Goal: Obtain resource: Download file/media

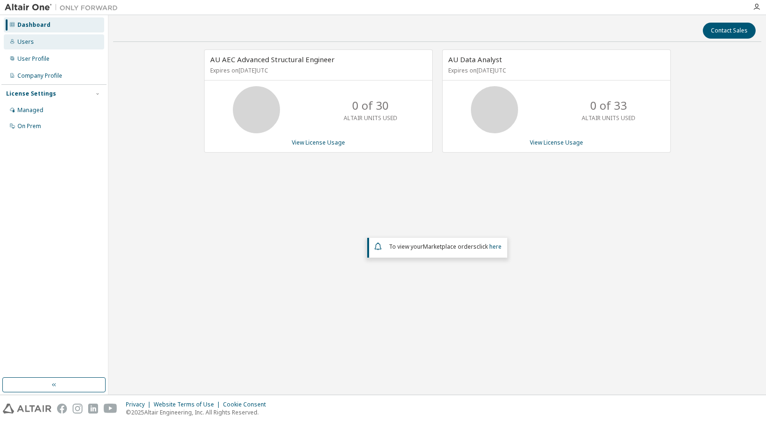
click at [30, 42] on div "Users" at bounding box center [25, 42] width 16 height 8
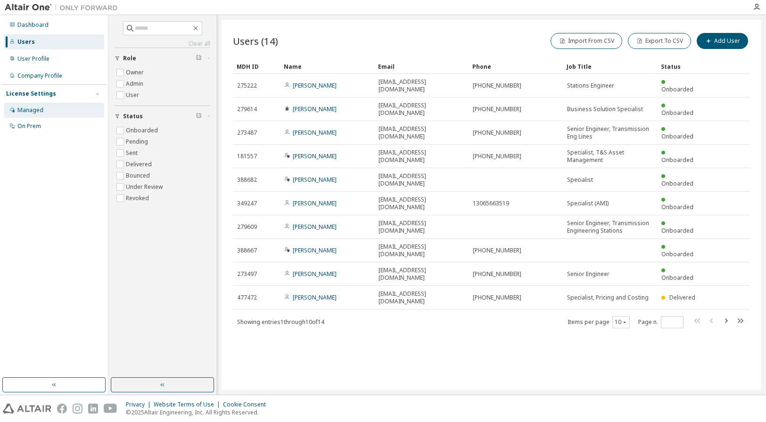
click at [33, 110] on div "Managed" at bounding box center [30, 110] width 26 height 8
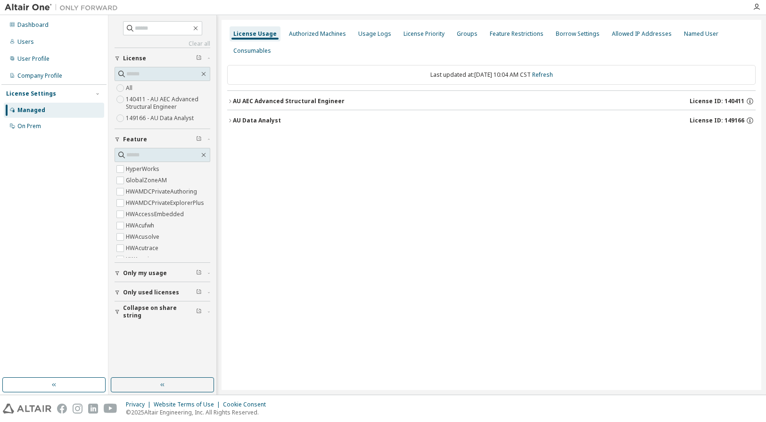
click at [231, 118] on icon "button" at bounding box center [230, 121] width 6 height 6
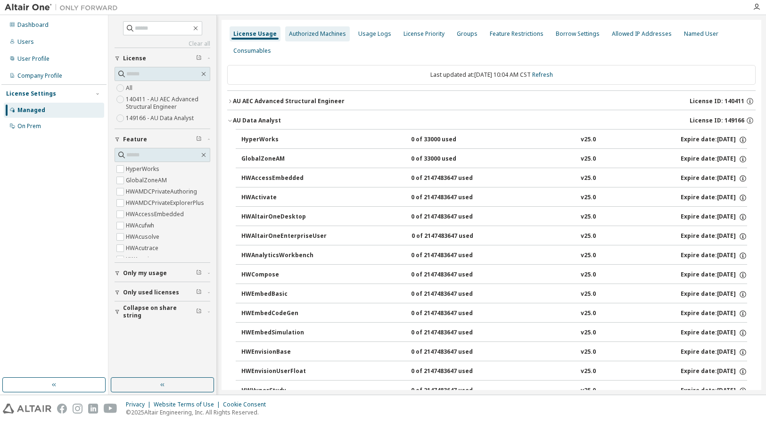
click at [320, 33] on div "Authorized Machines" at bounding box center [317, 34] width 57 height 8
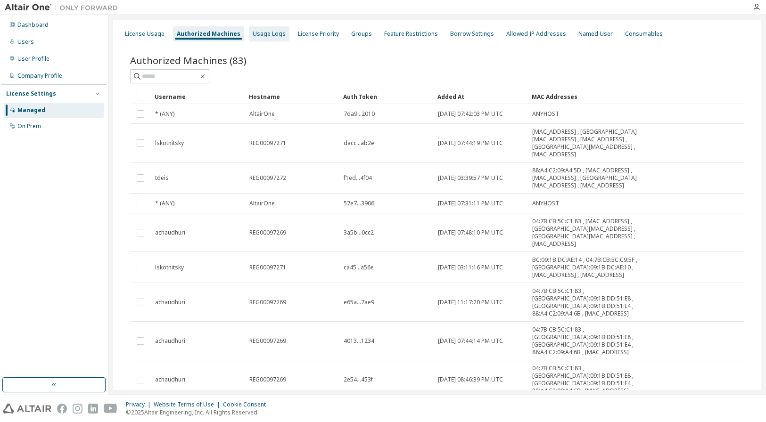
click at [277, 33] on div "Usage Logs" at bounding box center [269, 34] width 33 height 8
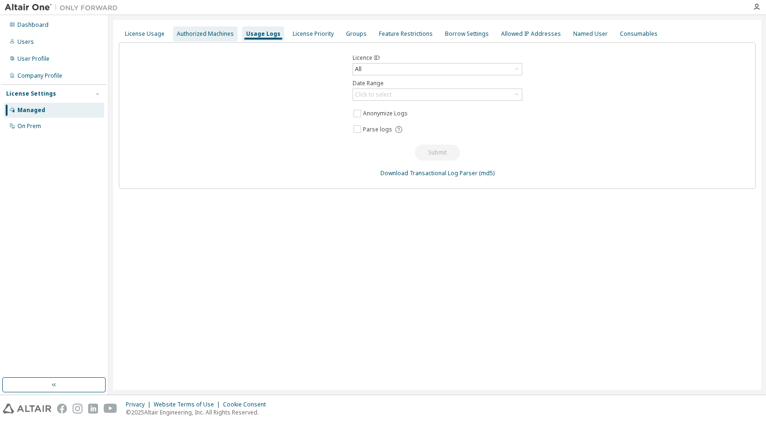
click at [203, 31] on div "Authorized Machines" at bounding box center [205, 34] width 57 height 8
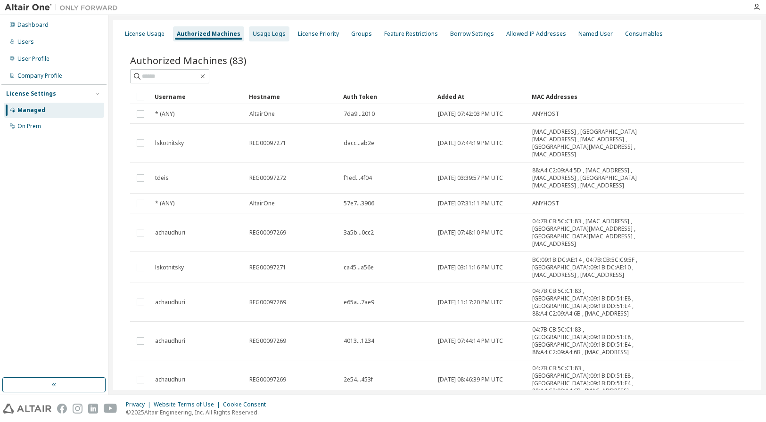
click at [267, 32] on div "Usage Logs" at bounding box center [269, 34] width 33 height 8
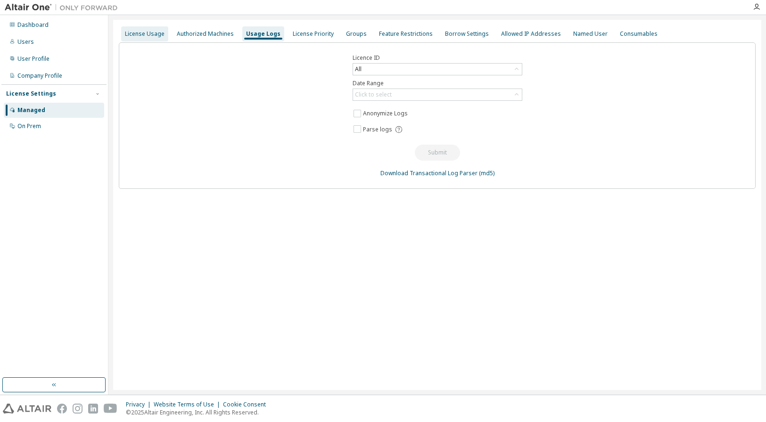
click at [144, 28] on div "License Usage" at bounding box center [144, 33] width 47 height 15
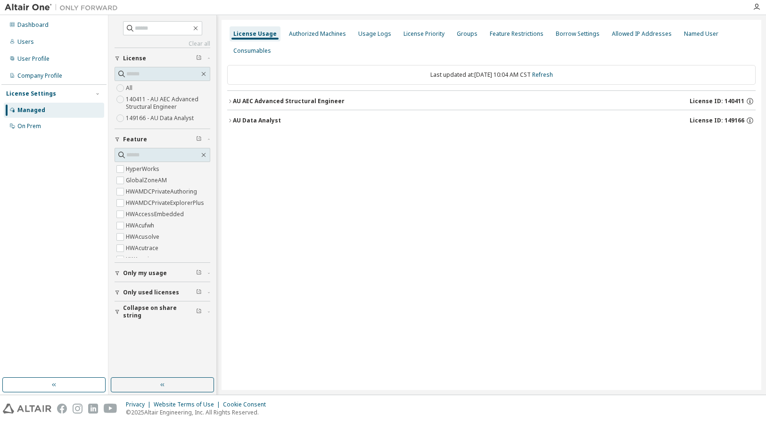
click at [228, 100] on icon "button" at bounding box center [230, 101] width 6 height 6
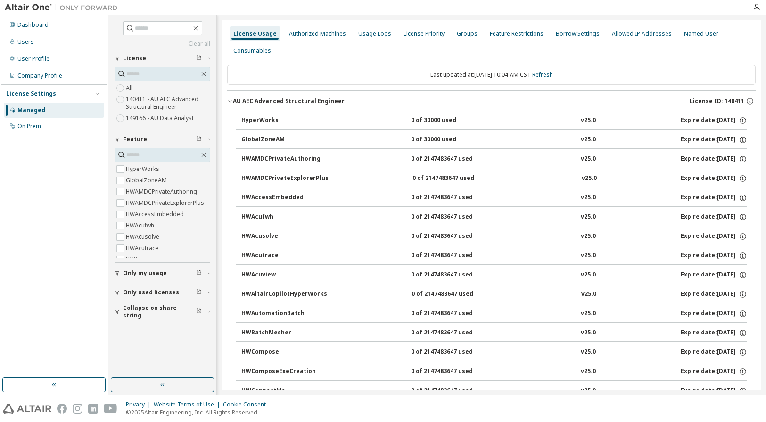
click at [228, 100] on icon "button" at bounding box center [230, 101] width 6 height 6
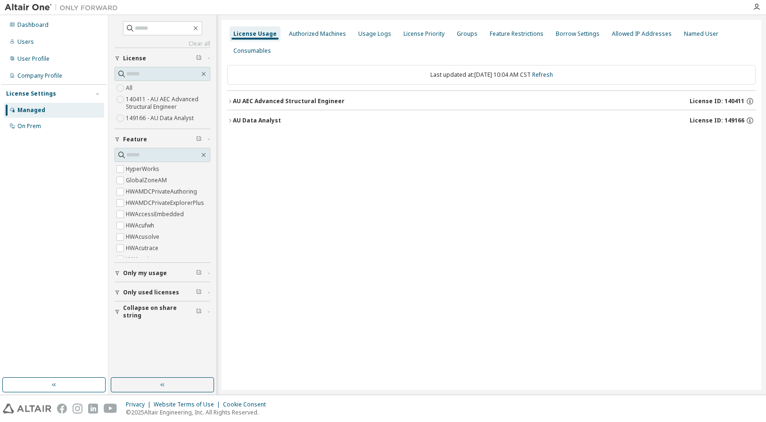
click at [232, 120] on icon "button" at bounding box center [230, 121] width 6 height 6
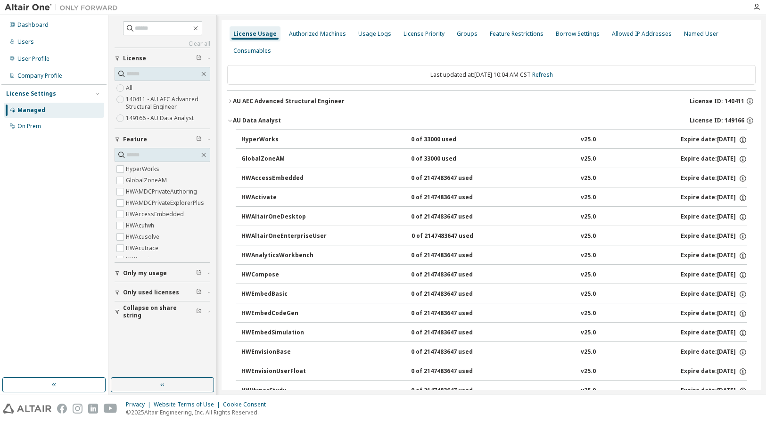
click at [150, 119] on label "149166 - AU Data Analyst" at bounding box center [161, 118] width 70 height 11
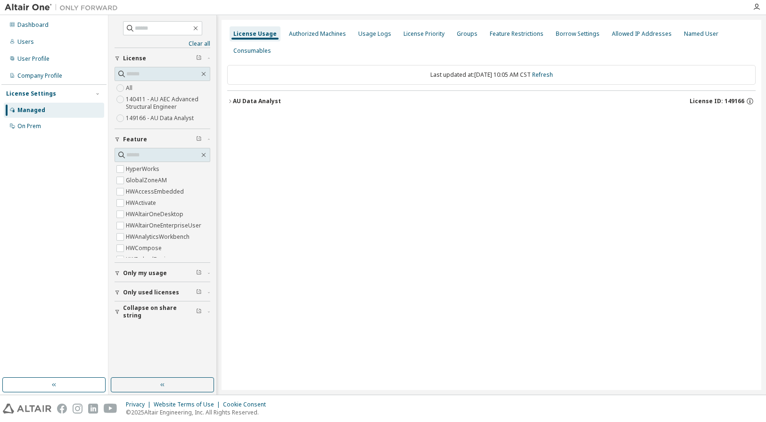
click at [228, 101] on icon "button" at bounding box center [230, 101] width 6 height 6
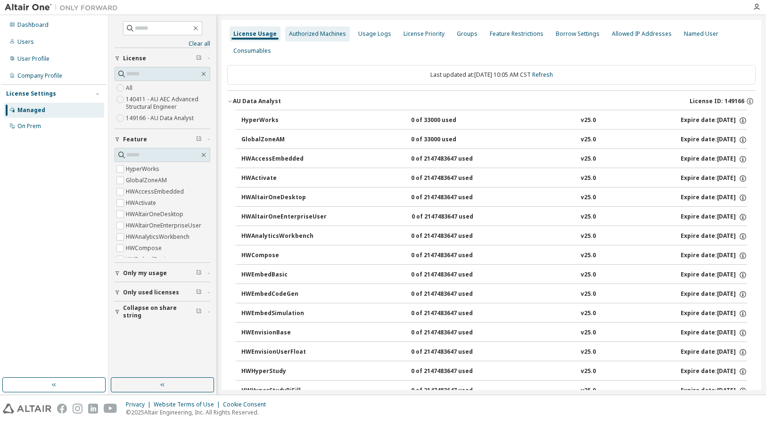
click at [317, 33] on div "Authorized Machines" at bounding box center [317, 34] width 57 height 8
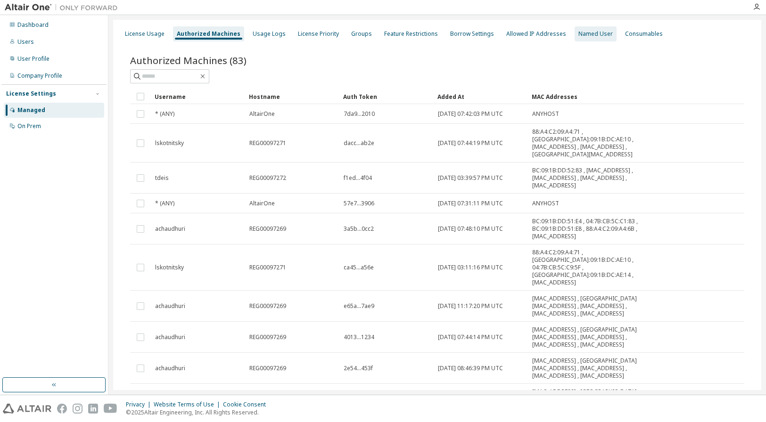
drag, startPoint x: 575, startPoint y: 41, endPoint x: 571, endPoint y: 37, distance: 5.0
click at [574, 41] on div "Named User" at bounding box center [595, 33] width 42 height 15
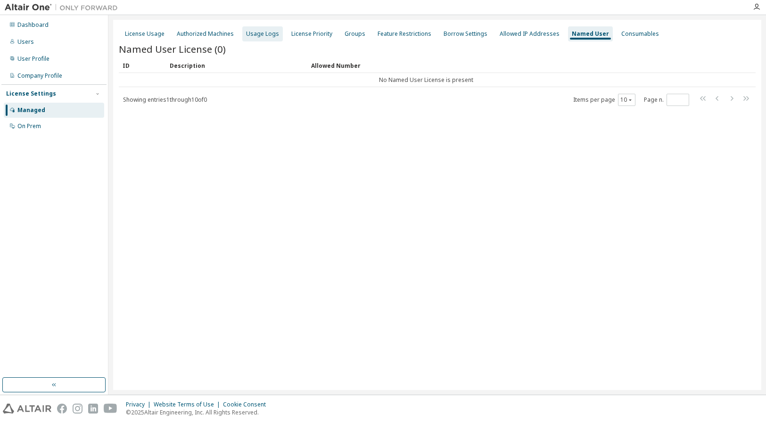
click at [259, 32] on div "Usage Logs" at bounding box center [262, 34] width 33 height 8
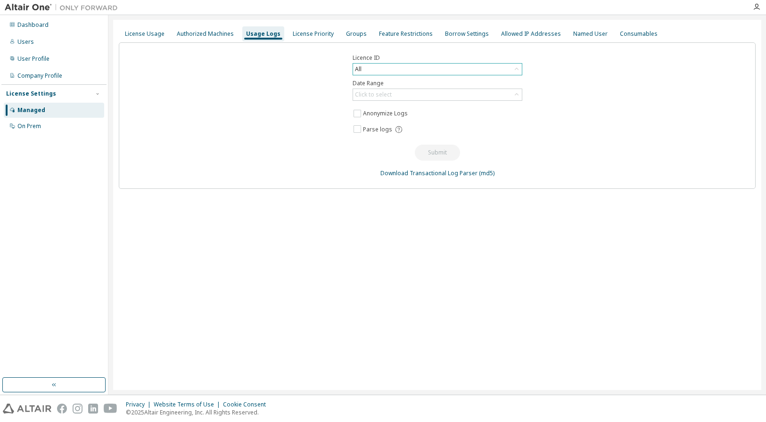
click at [374, 67] on div "All" at bounding box center [437, 69] width 169 height 11
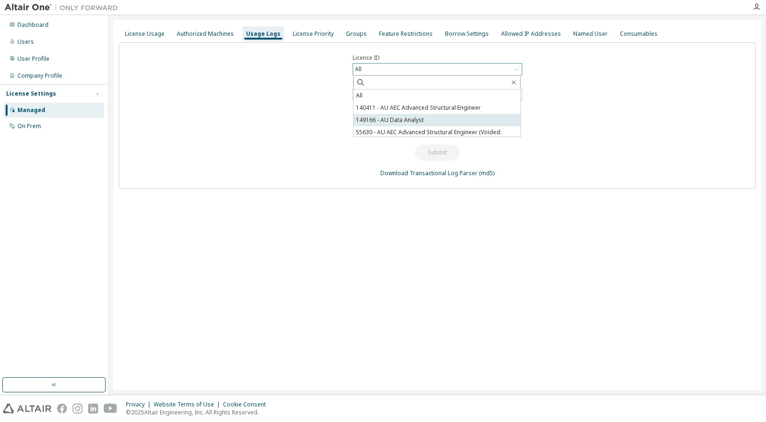
click at [409, 115] on li "149166 - AU Data Analyst" at bounding box center [436, 120] width 167 height 12
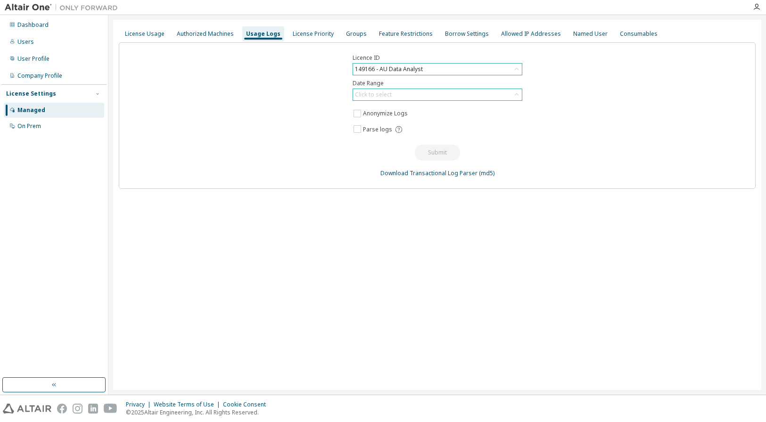
click at [396, 92] on div "Click to select" at bounding box center [437, 94] width 169 height 11
click at [392, 122] on li "Last 30 days" at bounding box center [436, 121] width 167 height 12
click at [440, 150] on button "Submit" at bounding box center [437, 153] width 45 height 16
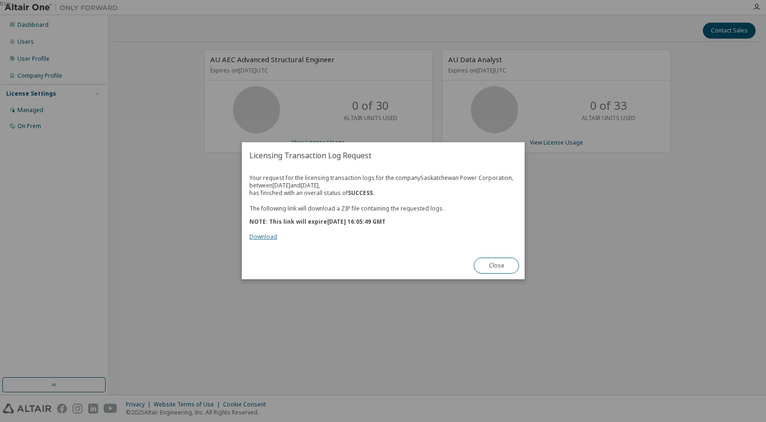
click at [264, 236] on link "Download" at bounding box center [263, 237] width 28 height 8
click at [494, 264] on button "Close" at bounding box center [495, 266] width 45 height 16
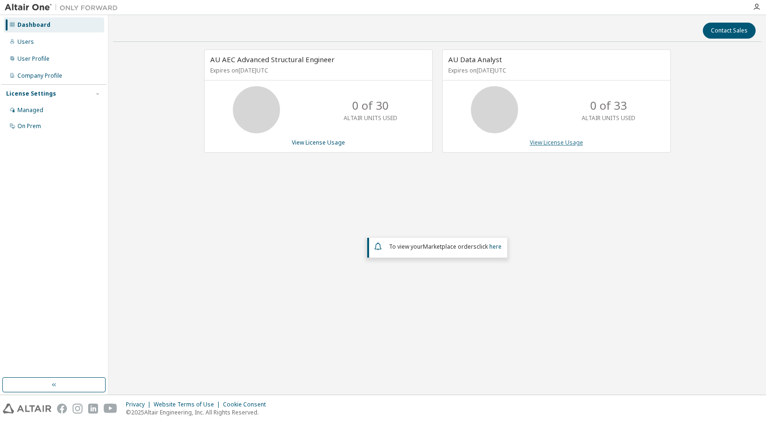
click at [561, 142] on link "View License Usage" at bounding box center [555, 142] width 53 height 8
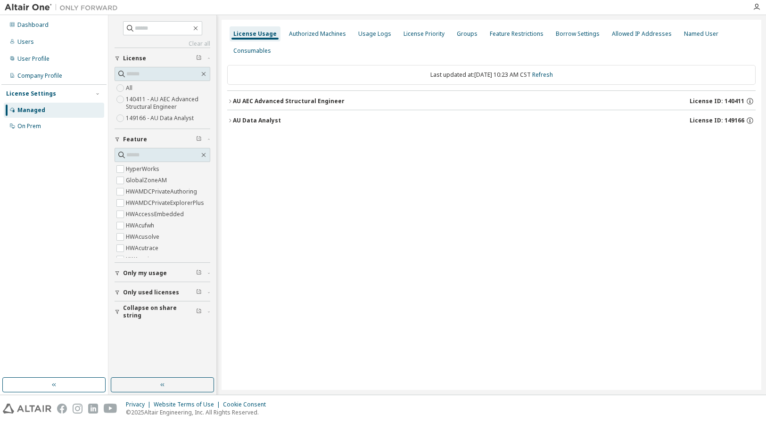
click at [231, 121] on icon "button" at bounding box center [230, 121] width 6 height 6
